Goal: Information Seeking & Learning: Learn about a topic

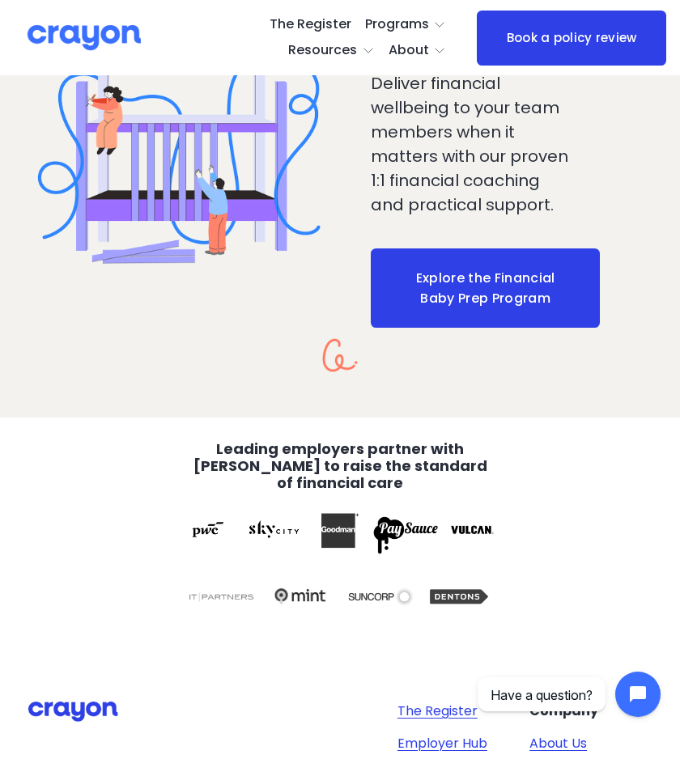
scroll to position [2290, 0]
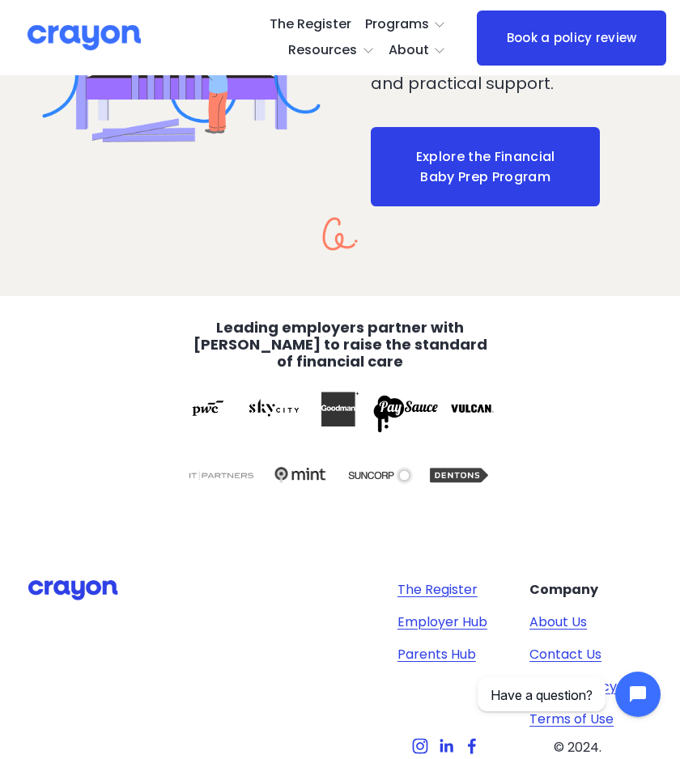
click at [562, 613] on link "About Us" at bounding box center [557, 622] width 57 height 19
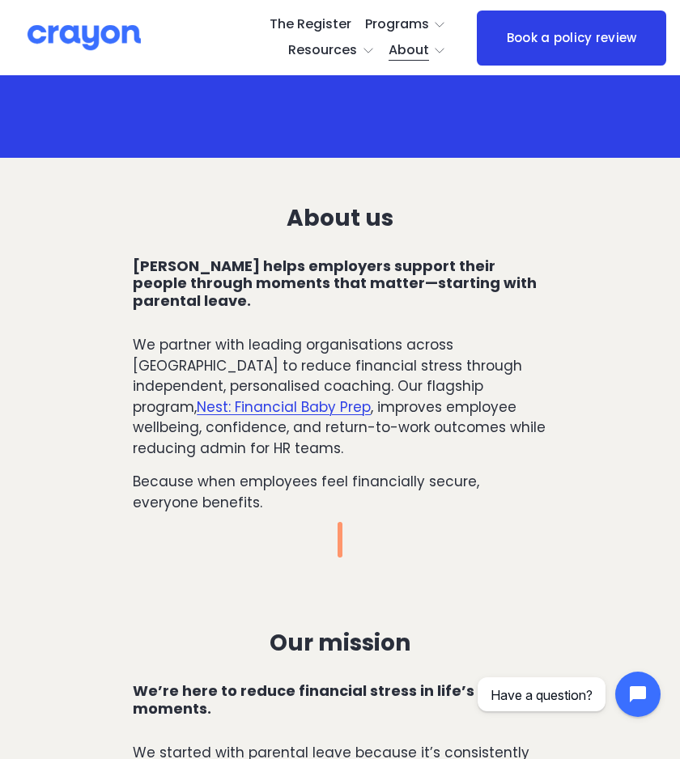
scroll to position [185, 0]
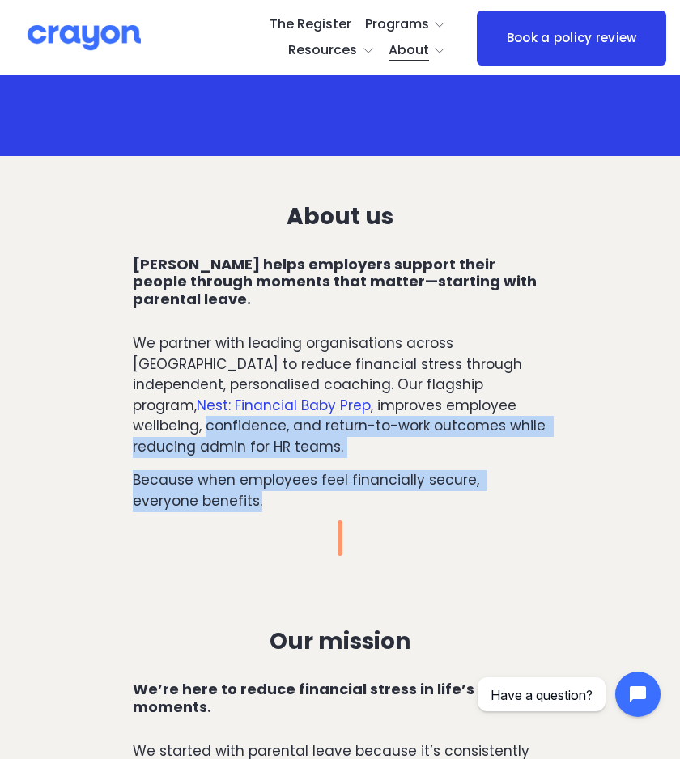
drag, startPoint x: 210, startPoint y: 486, endPoint x: 122, endPoint y: 406, distance: 118.6
click at [122, 406] on div "About us Crayon helps employers support their people through moments that matte…" at bounding box center [340, 368] width 680 height 375
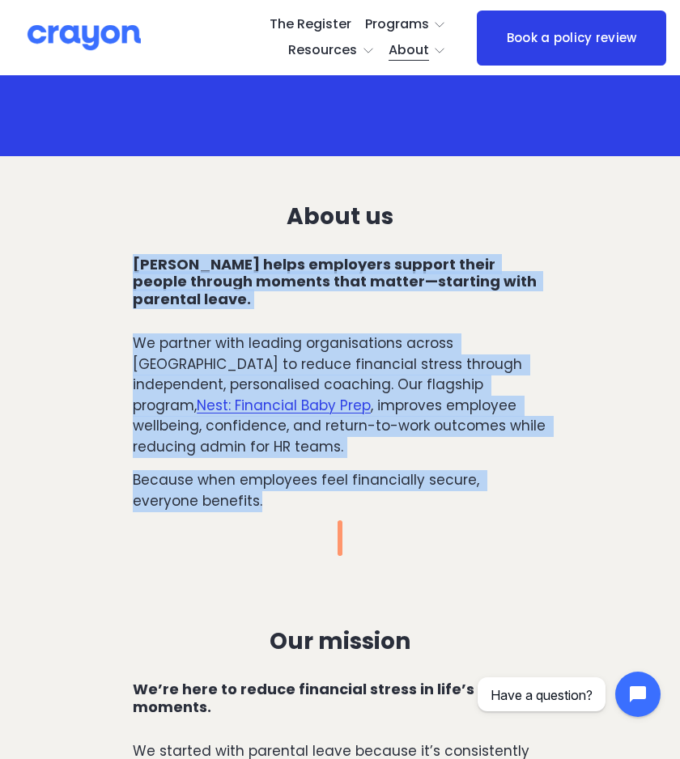
drag, startPoint x: 134, startPoint y: 258, endPoint x: 223, endPoint y: 484, distance: 242.8
click at [223, 484] on div "About us Crayon helps employers support their people through moments that matte…" at bounding box center [340, 358] width 414 height 308
copy div "Crayon helps employers support their people through moments that matter—startin…"
click at [363, 376] on p "We partner with leading organisations across New Zealand to reduce financial st…" at bounding box center [340, 396] width 414 height 124
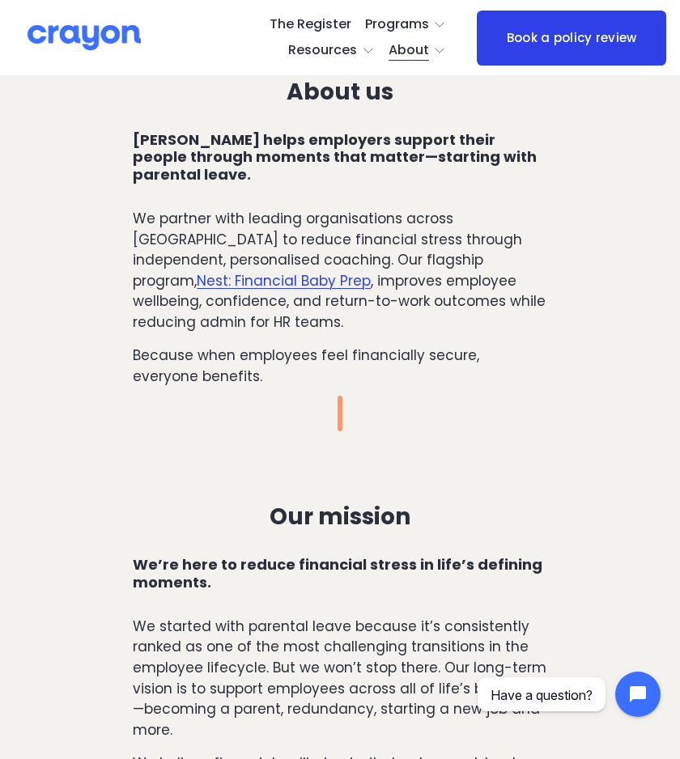
scroll to position [314, 0]
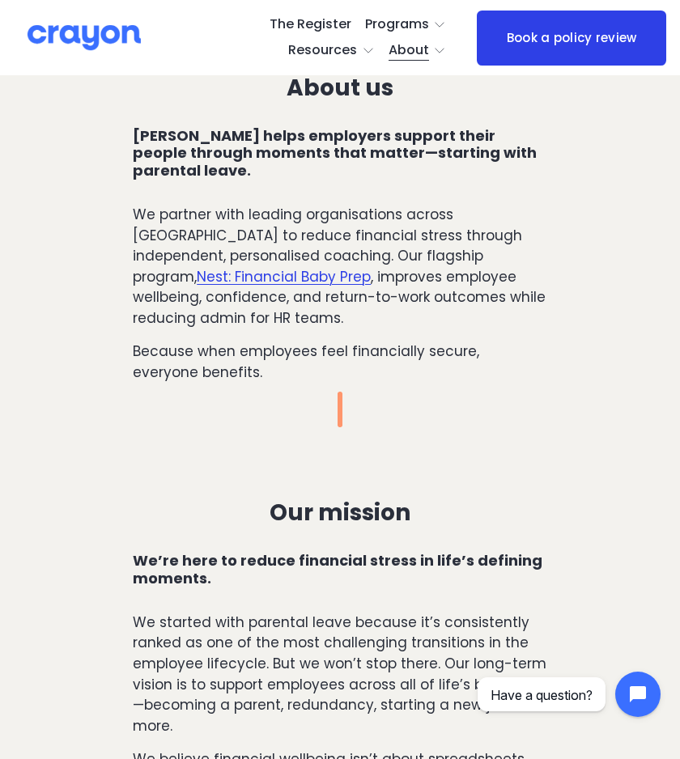
click at [220, 267] on link "Nest: Financial Baby Prep" at bounding box center [284, 276] width 174 height 19
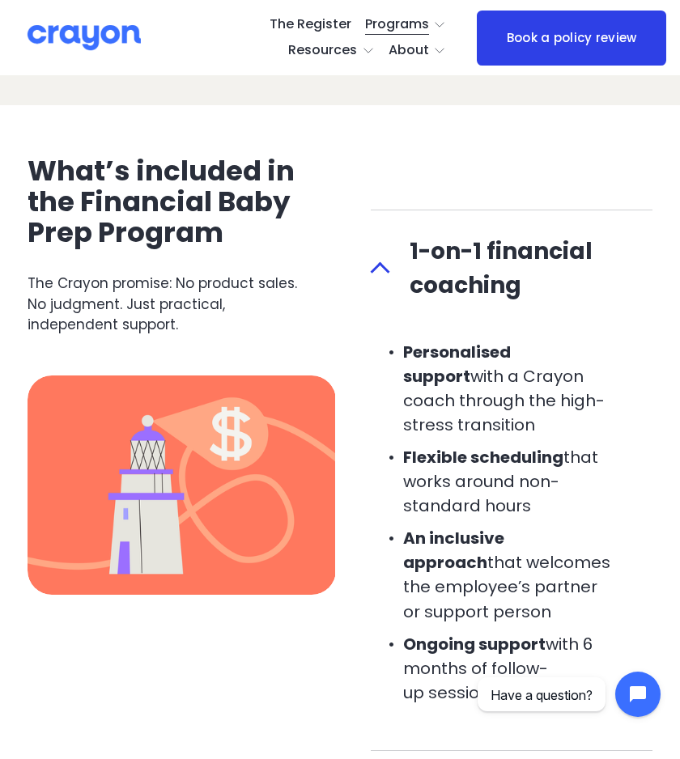
scroll to position [1158, 0]
